Goal: Use online tool/utility: Utilize a website feature to perform a specific function

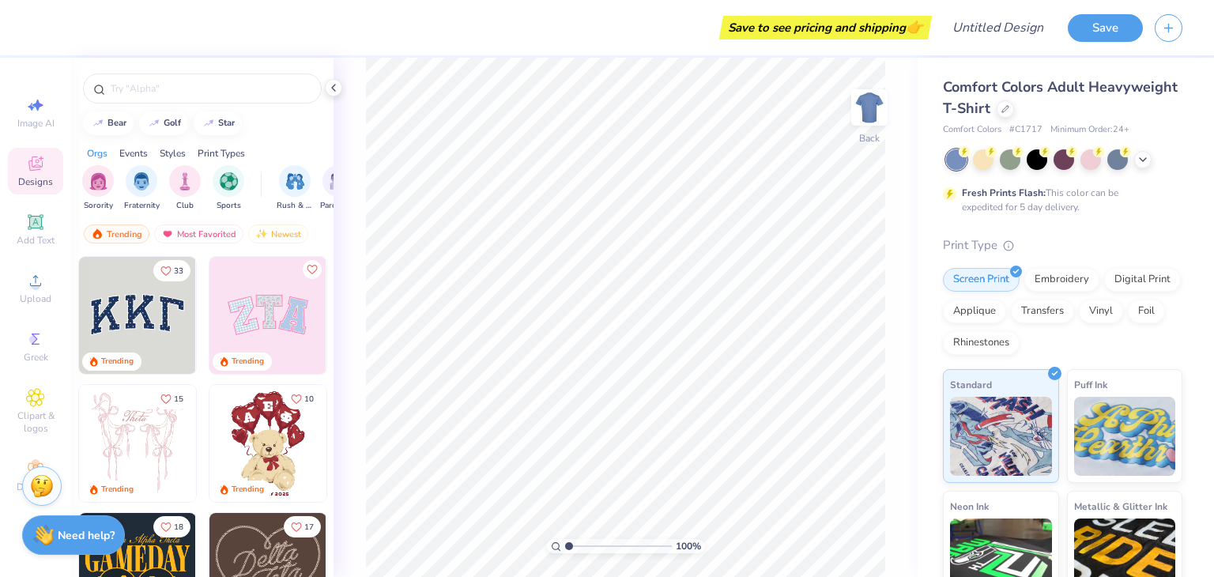
click at [270, 295] on img at bounding box center [267, 315] width 117 height 117
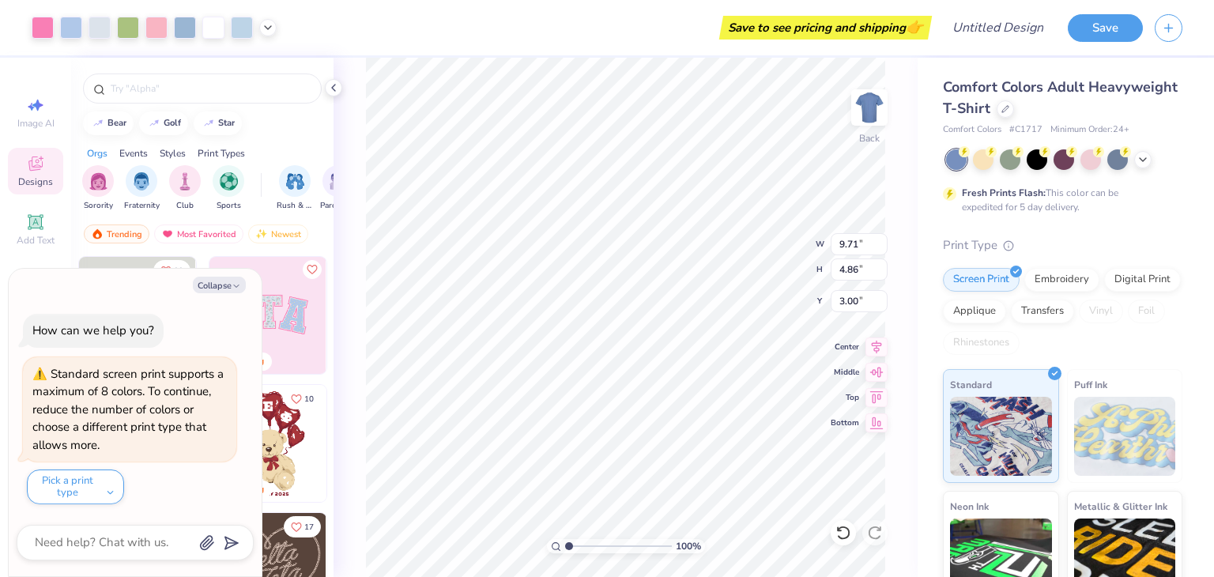
type textarea "x"
type input "3.52"
type input "4.39"
type input "3.32"
type textarea "x"
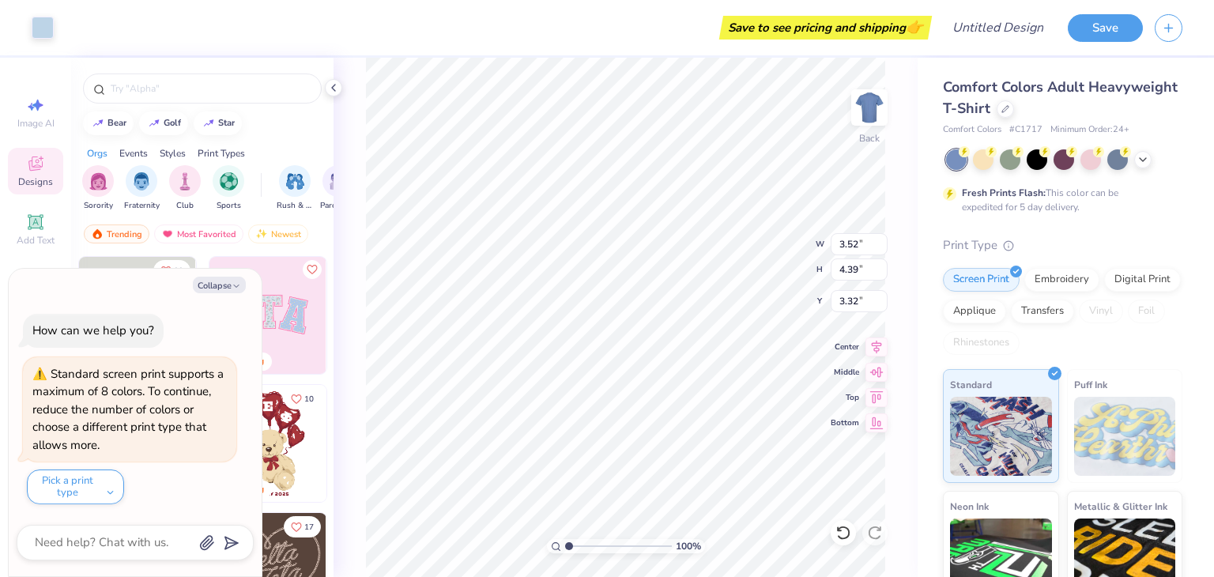
type input "9.54"
type input "4.70"
type input "3.07"
type textarea "x"
type input "3.52"
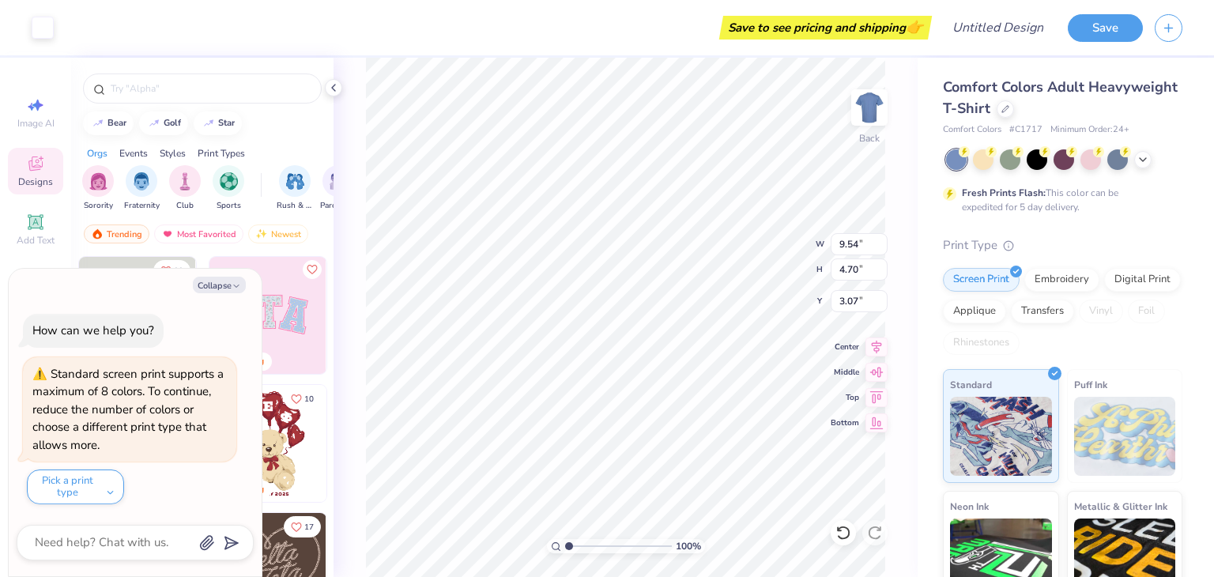
type input "4.39"
type input "3.32"
click at [229, 290] on button "Collapse" at bounding box center [219, 285] width 53 height 17
type textarea "x"
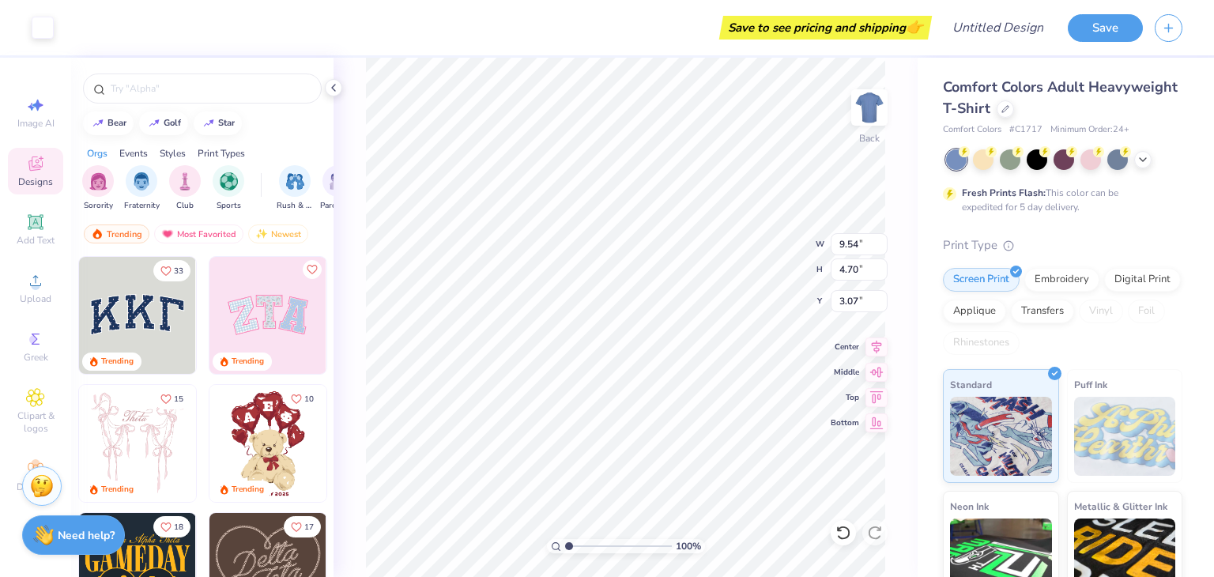
type input "9.54"
type input "4.70"
type input "3.07"
type input "2.98"
type input "3.88"
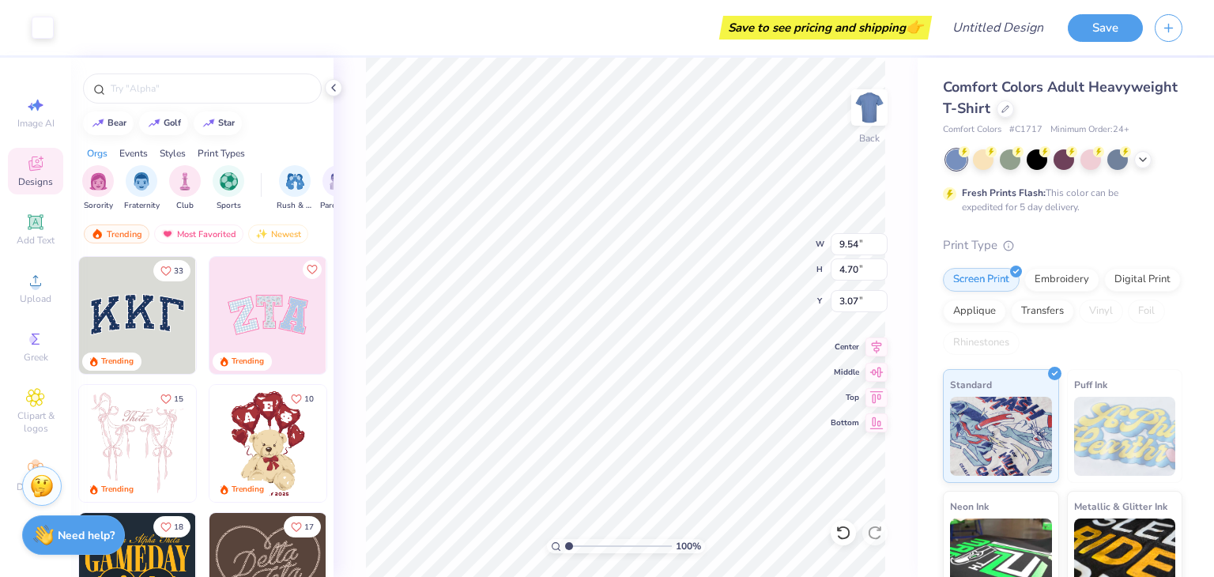
type input "3.13"
click at [879, 92] on img at bounding box center [869, 107] width 63 height 63
